Goal: Check status: Check status

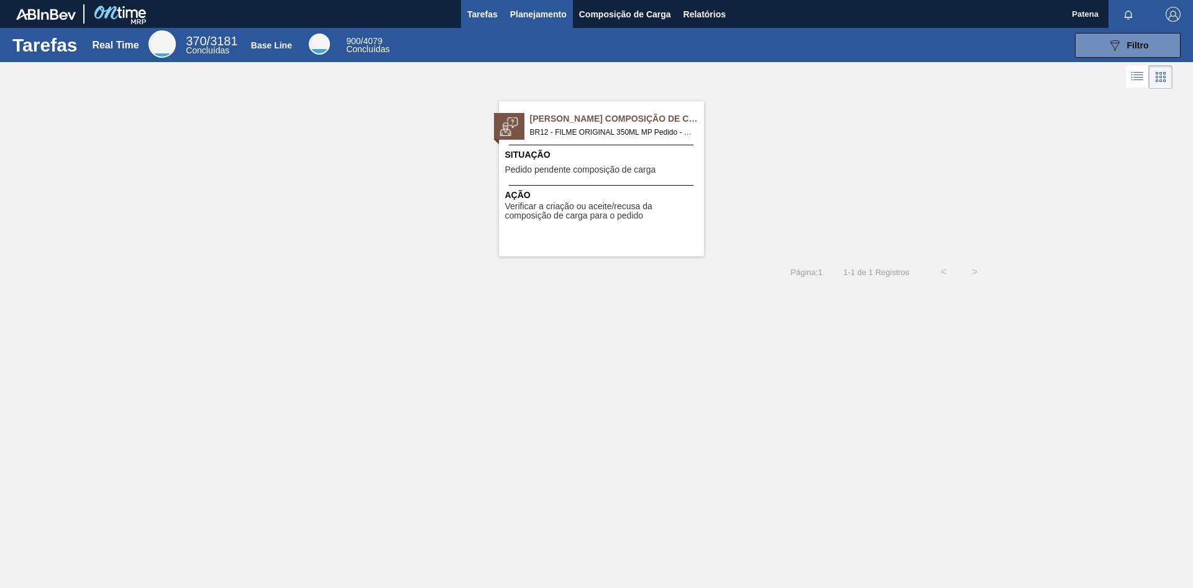
click at [540, 7] on span "Planejamento" at bounding box center [538, 14] width 57 height 15
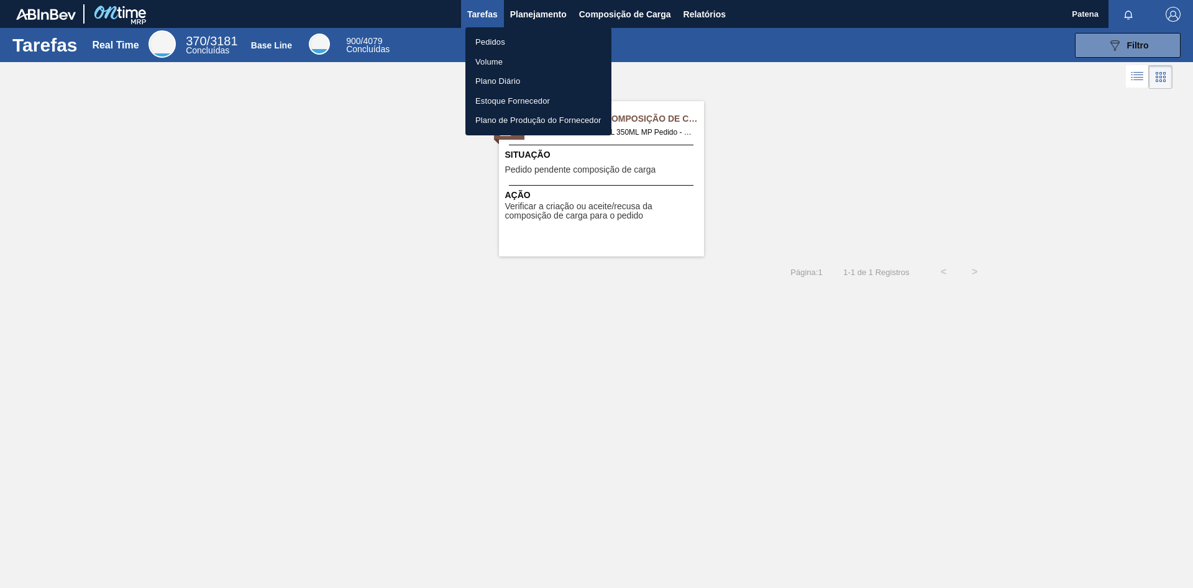
click at [524, 38] on li "Pedidos" at bounding box center [538, 42] width 146 height 20
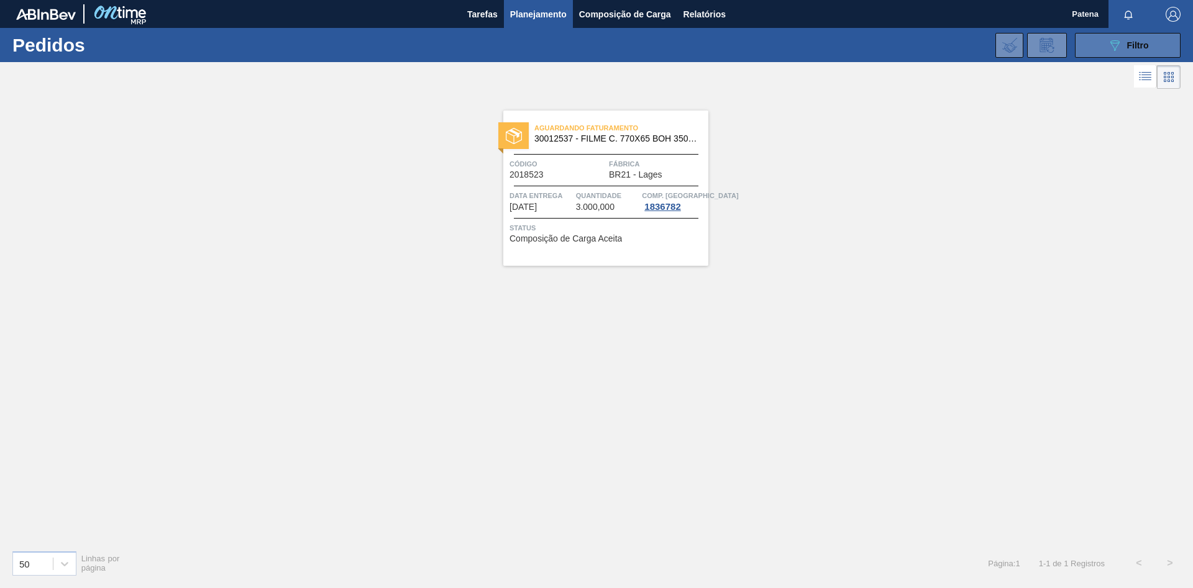
click at [1118, 43] on icon at bounding box center [1114, 45] width 9 height 11
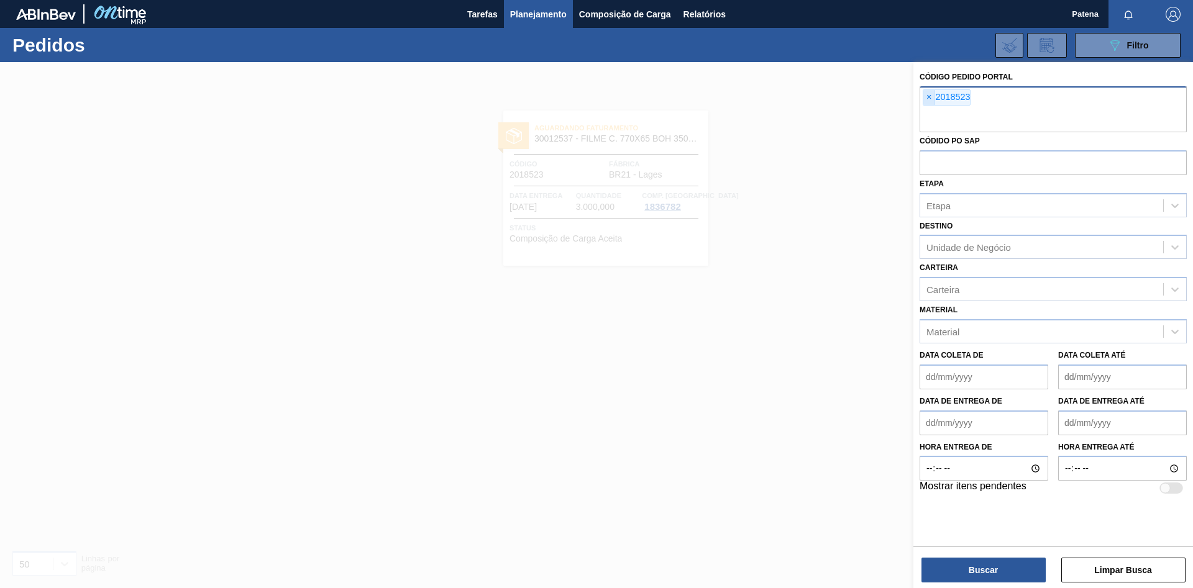
click at [928, 97] on span "×" at bounding box center [929, 97] width 12 height 15
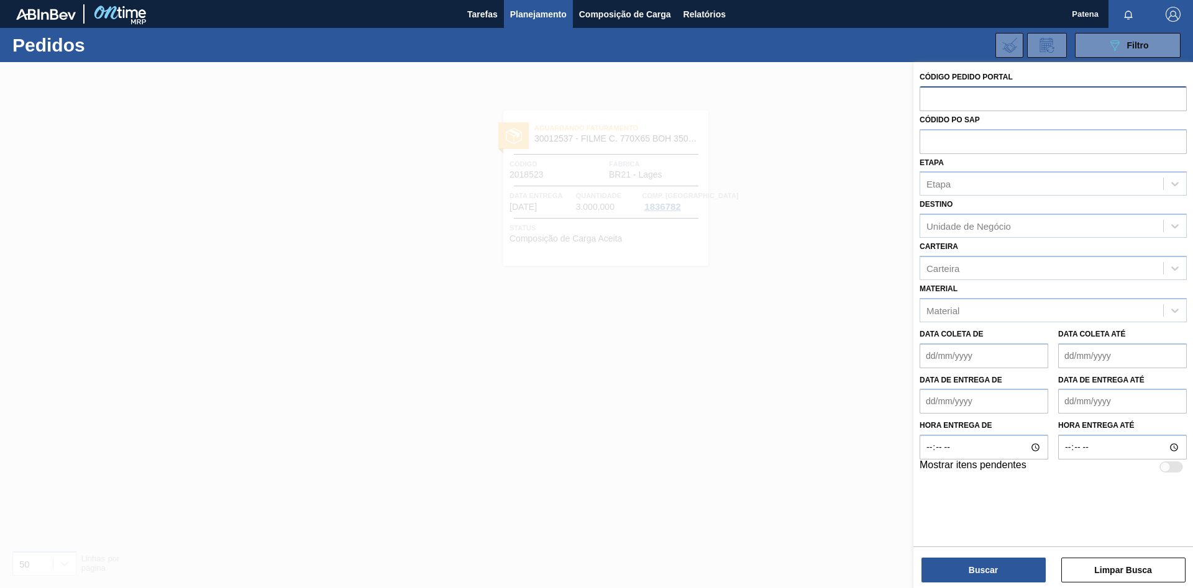
click at [942, 104] on input "text" at bounding box center [1052, 98] width 267 height 24
type input "2007510"
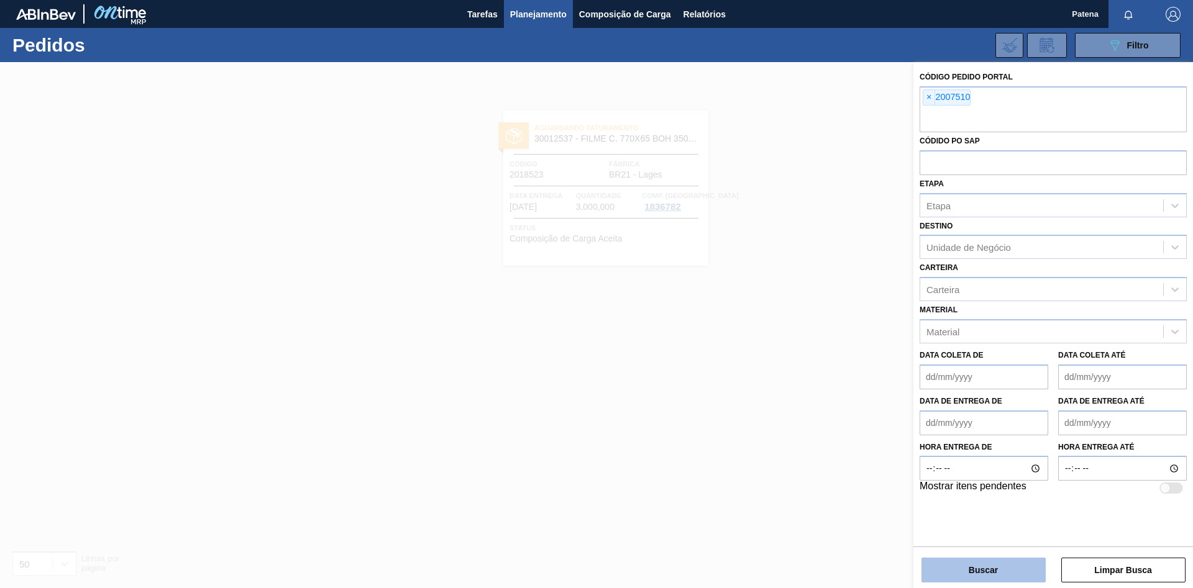
click at [966, 576] on button "Buscar" at bounding box center [983, 570] width 124 height 25
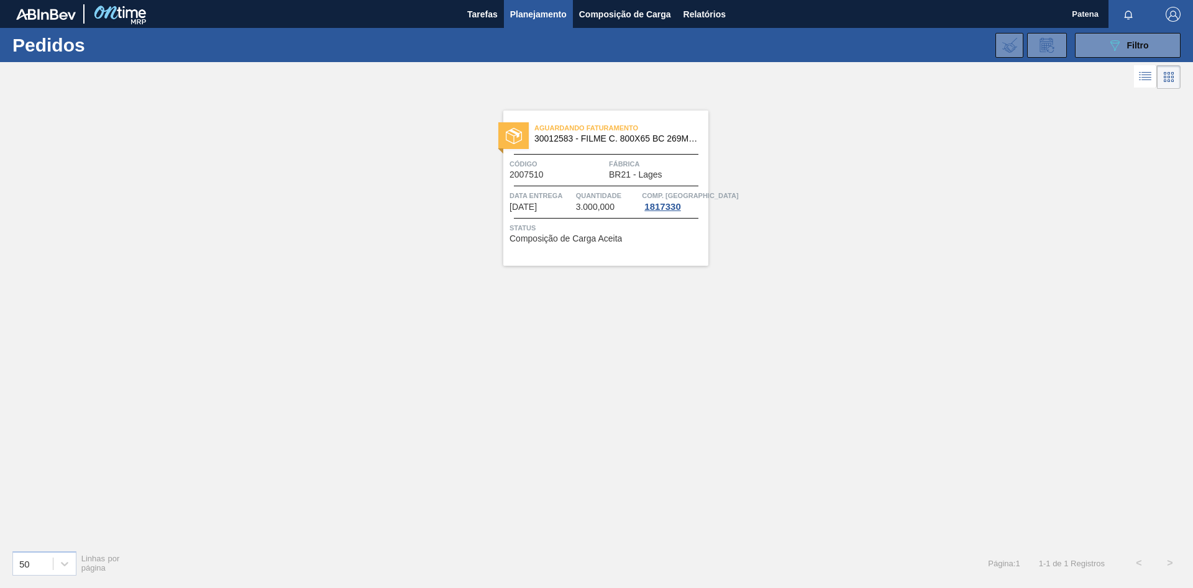
click at [565, 184] on div "Aguardando Faturamento 30012583 - FILME C. 800X65 BC 269ML MP C15 429 Código 20…" at bounding box center [605, 188] width 205 height 155
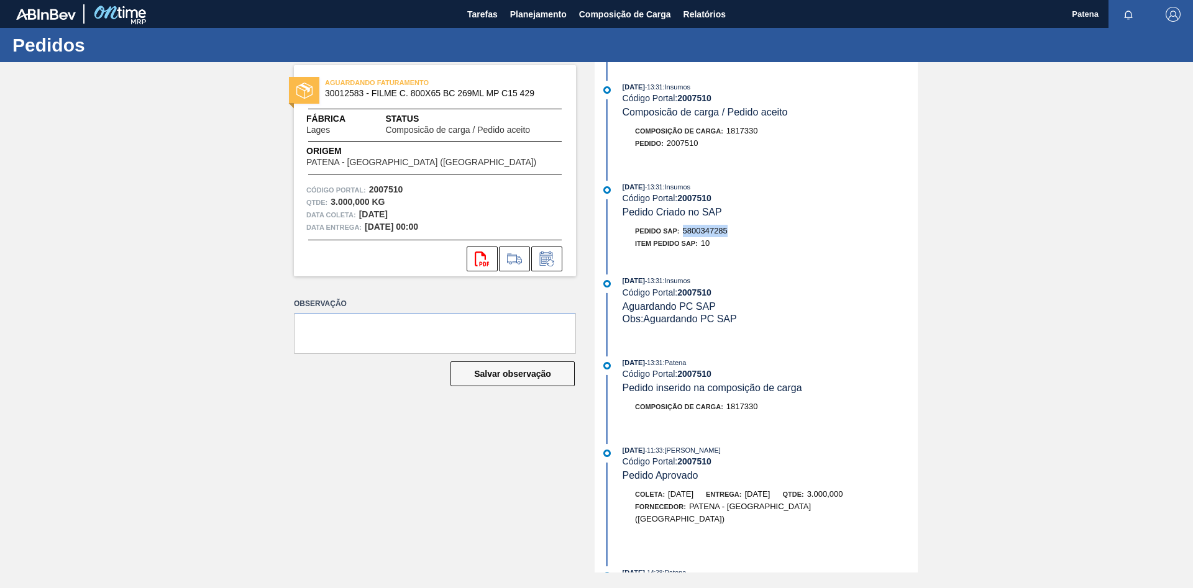
drag, startPoint x: 729, startPoint y: 234, endPoint x: 685, endPoint y: 236, distance: 44.1
click at [685, 235] on span "5800347285" at bounding box center [705, 230] width 45 height 9
copy span "5800347285"
